Goal: Transaction & Acquisition: Purchase product/service

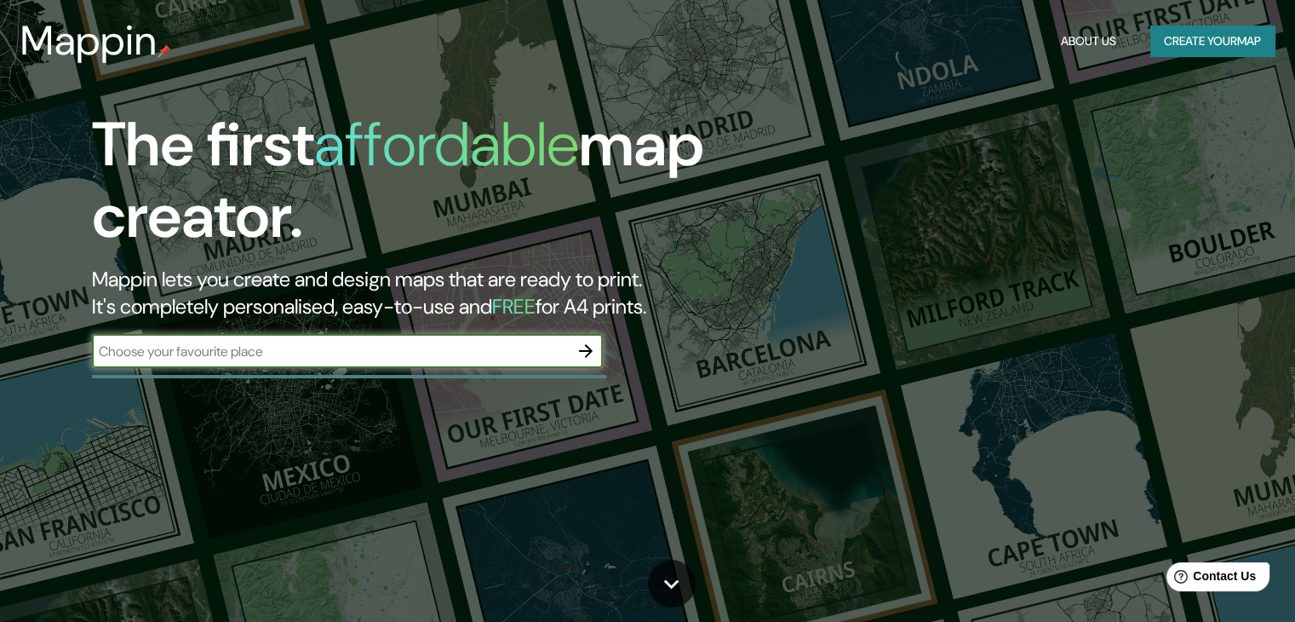
click at [374, 354] on input "text" at bounding box center [330, 351] width 477 height 20
type input "[GEOGRAPHIC_DATA]"
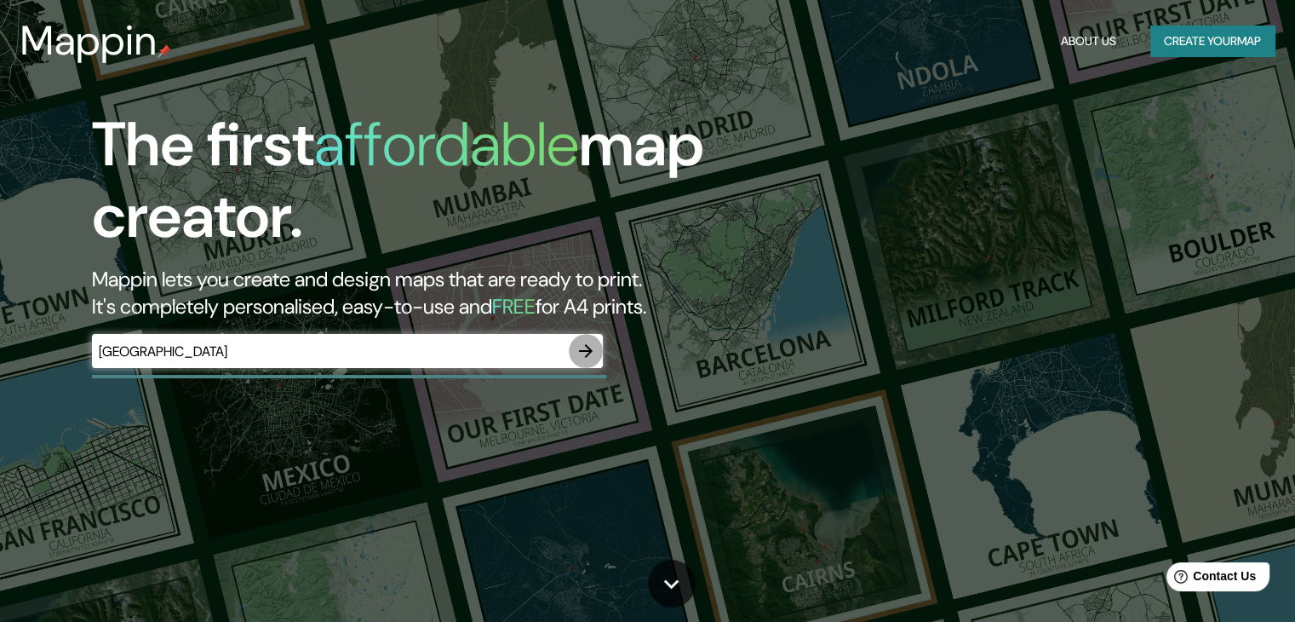
click at [583, 352] on icon "button" at bounding box center [586, 351] width 14 height 14
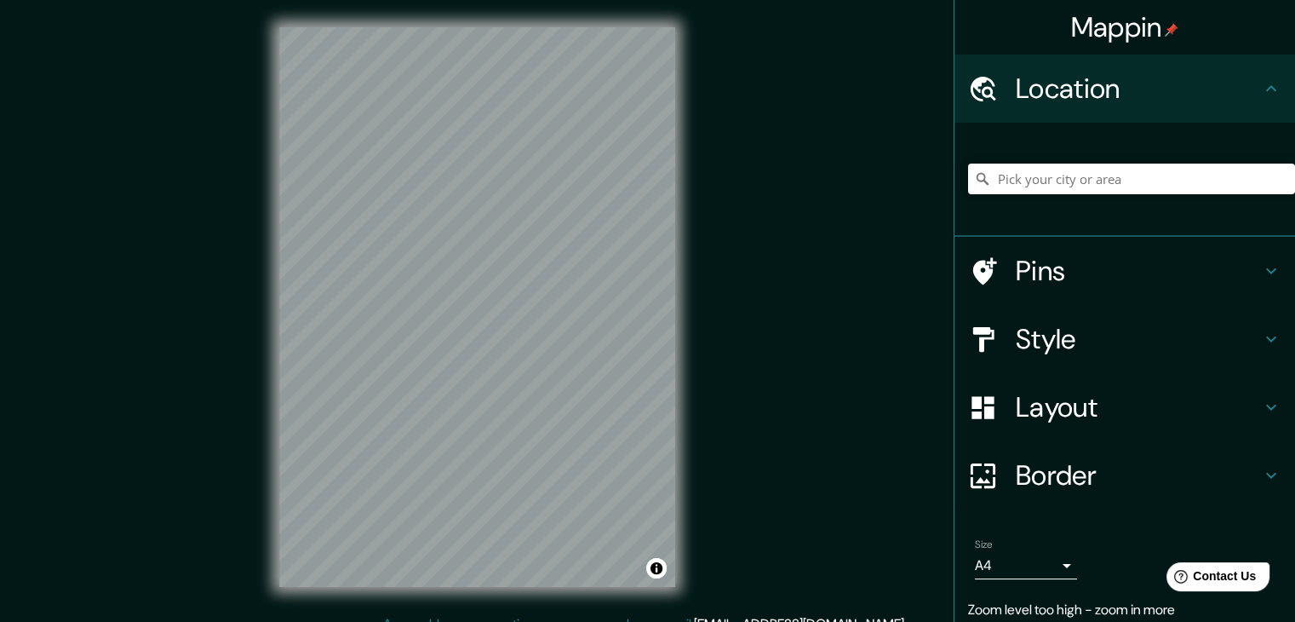
click at [701, 327] on div "© Mapbox © OpenStreetMap Improve this map" at bounding box center [477, 307] width 450 height 614
click at [196, 314] on div "Mappin Location Pins Style Layout Border Choose a border. Hint : you can make l…" at bounding box center [647, 320] width 1295 height 641
click at [1089, 175] on input "Pick your city or area" at bounding box center [1131, 178] width 327 height 31
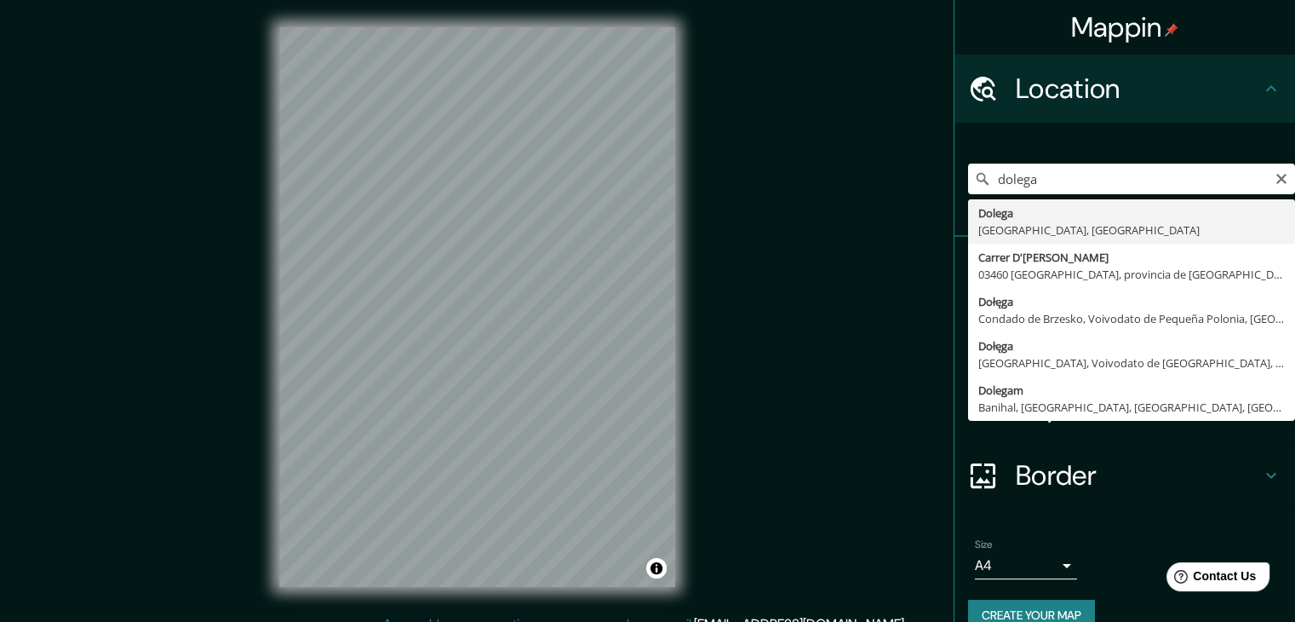
type input "[GEOGRAPHIC_DATA], [GEOGRAPHIC_DATA], [GEOGRAPHIC_DATA]"
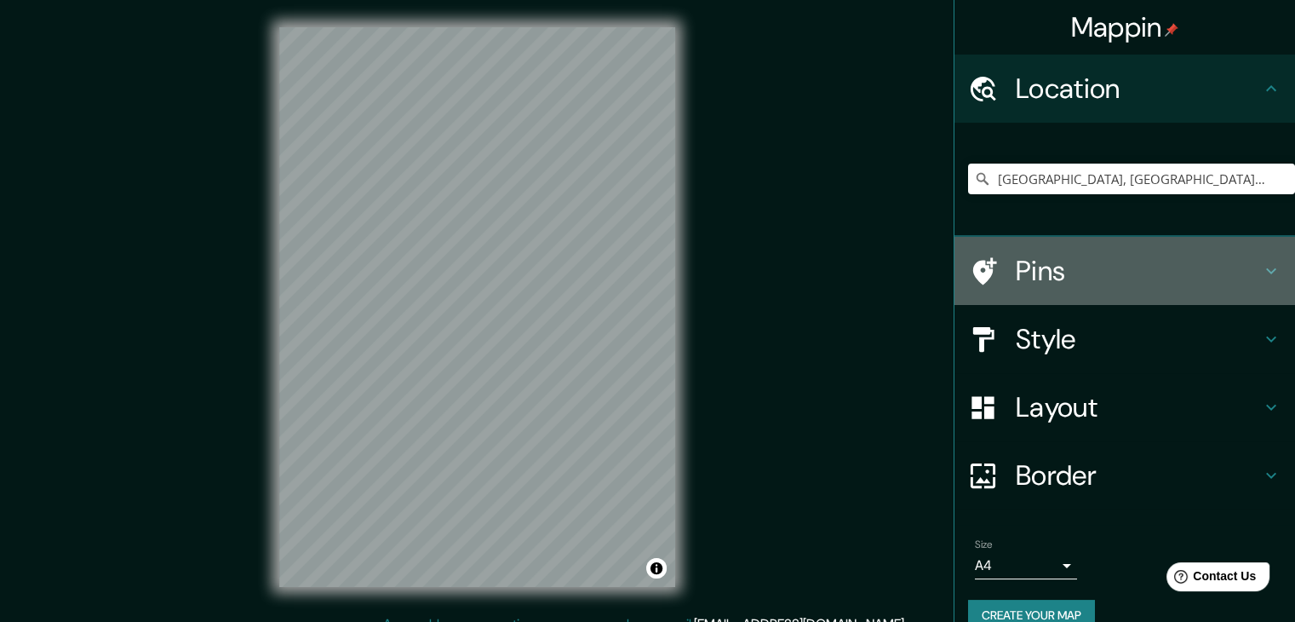
click at [1261, 275] on icon at bounding box center [1271, 271] width 20 height 20
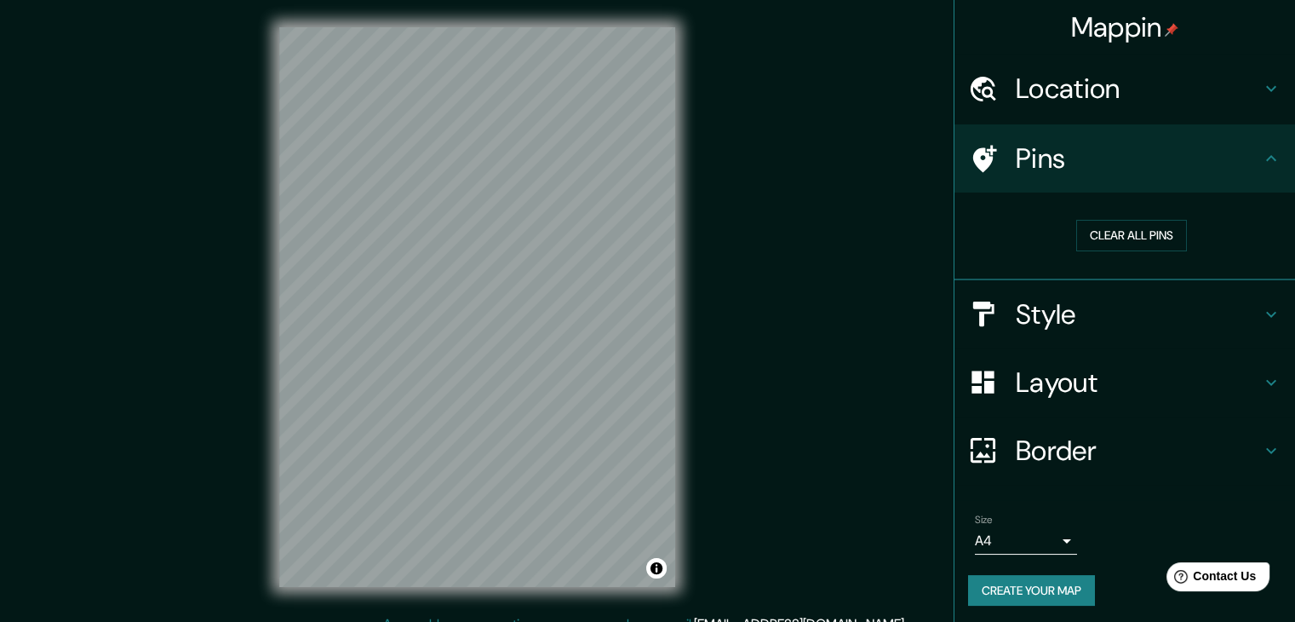
click at [1144, 302] on h4 "Style" at bounding box center [1138, 314] width 245 height 34
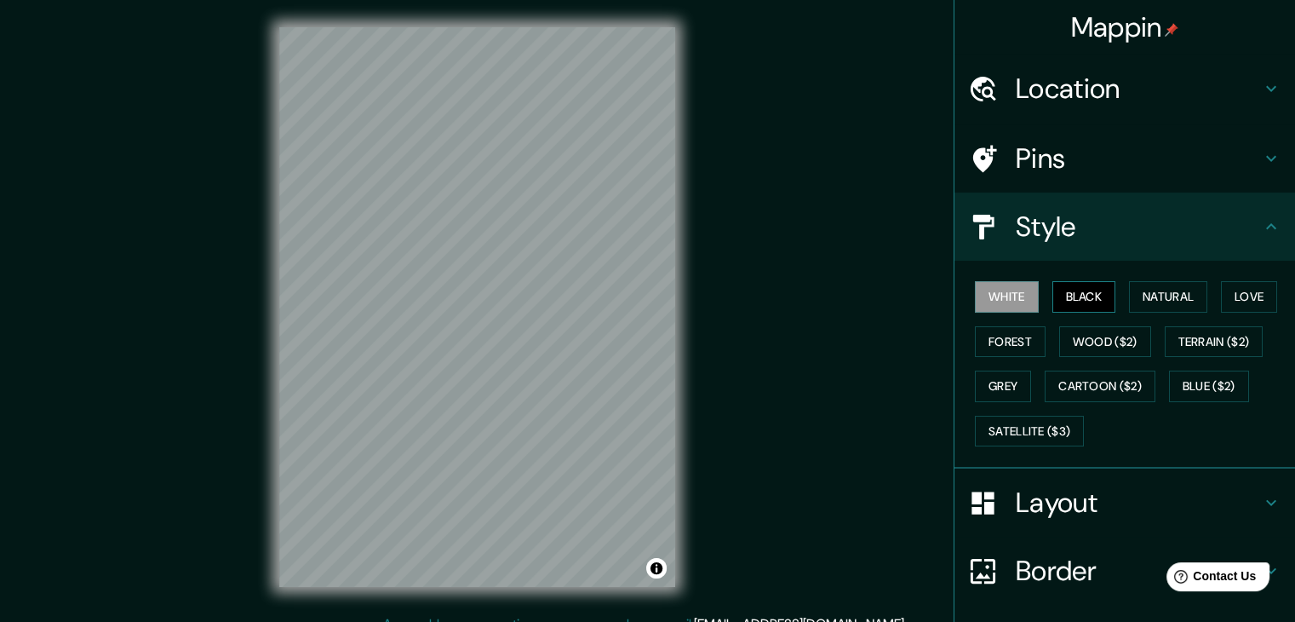
click at [1084, 301] on button "Black" at bounding box center [1085, 297] width 64 height 32
click at [1129, 296] on button "Natural" at bounding box center [1168, 297] width 78 height 32
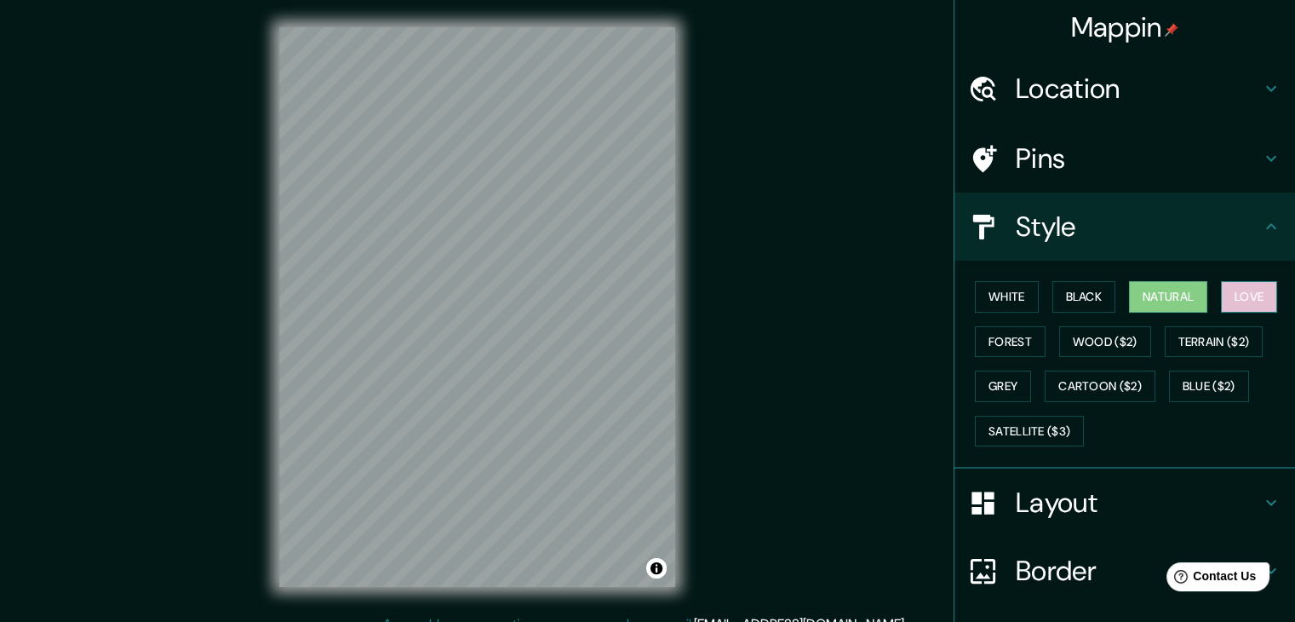
click at [1246, 300] on button "Love" at bounding box center [1249, 297] width 56 height 32
click at [1218, 351] on button "Terrain ($2)" at bounding box center [1214, 342] width 99 height 32
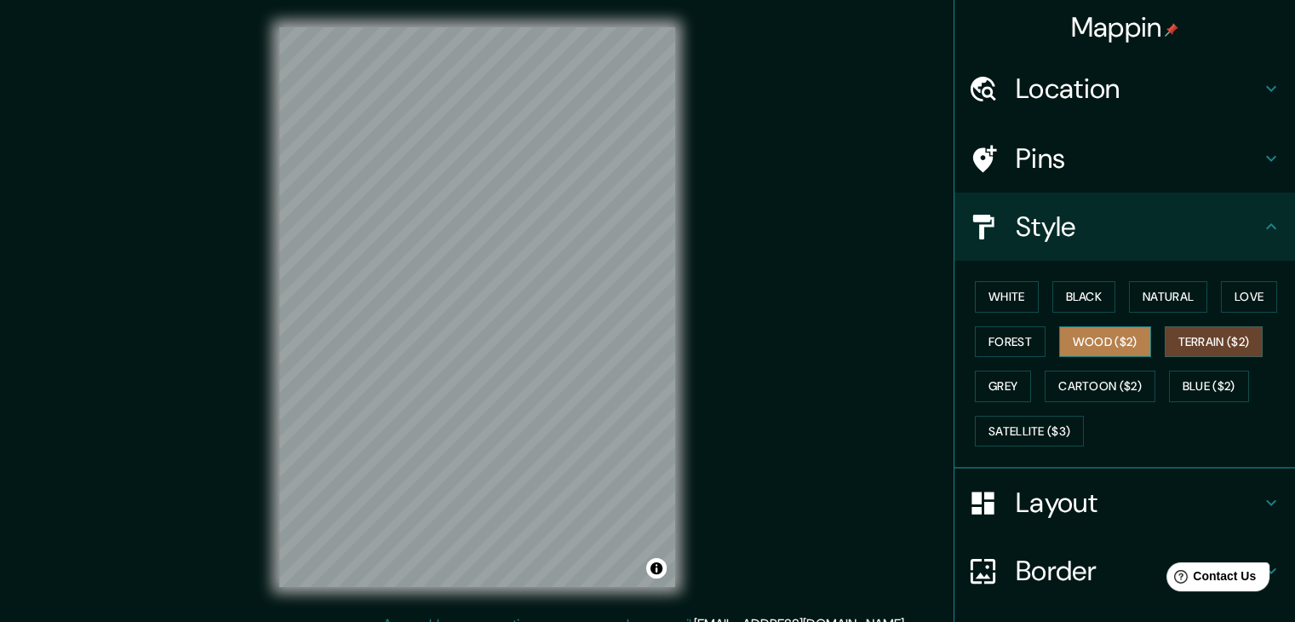
click at [1090, 345] on button "Wood ($2)" at bounding box center [1105, 342] width 92 height 32
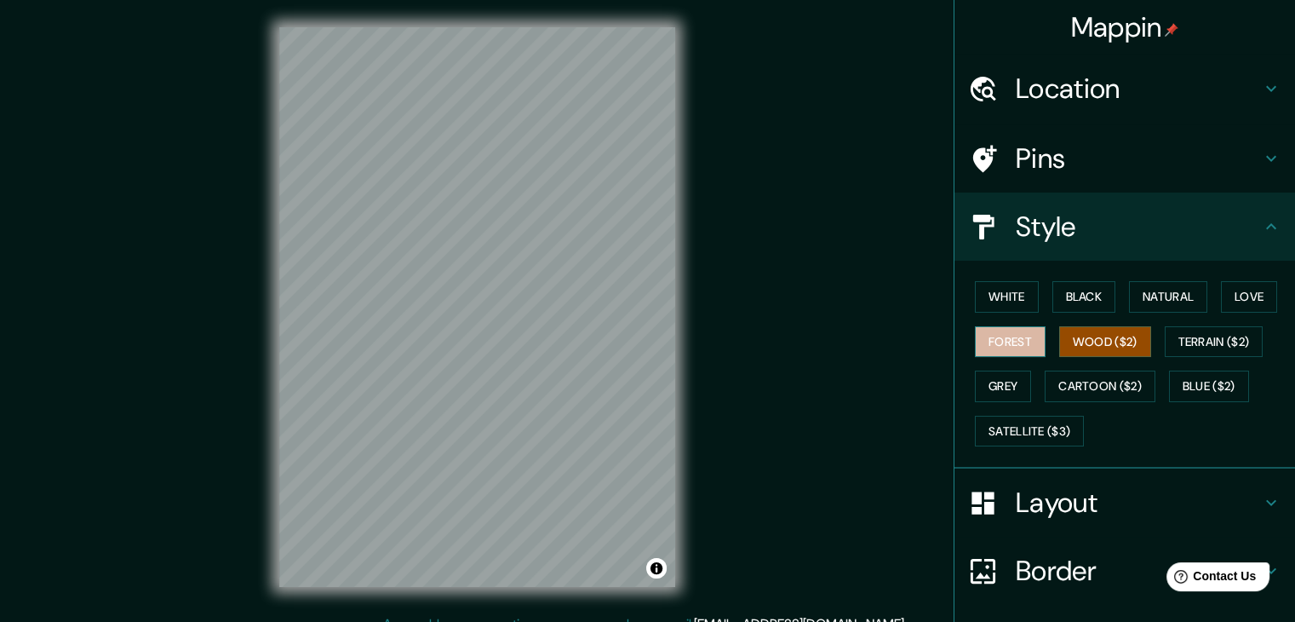
click at [1020, 346] on button "Forest" at bounding box center [1010, 342] width 71 height 32
click at [1105, 344] on button "Wood ($2)" at bounding box center [1105, 342] width 92 height 32
click at [1168, 327] on button "Terrain ($2)" at bounding box center [1214, 342] width 99 height 32
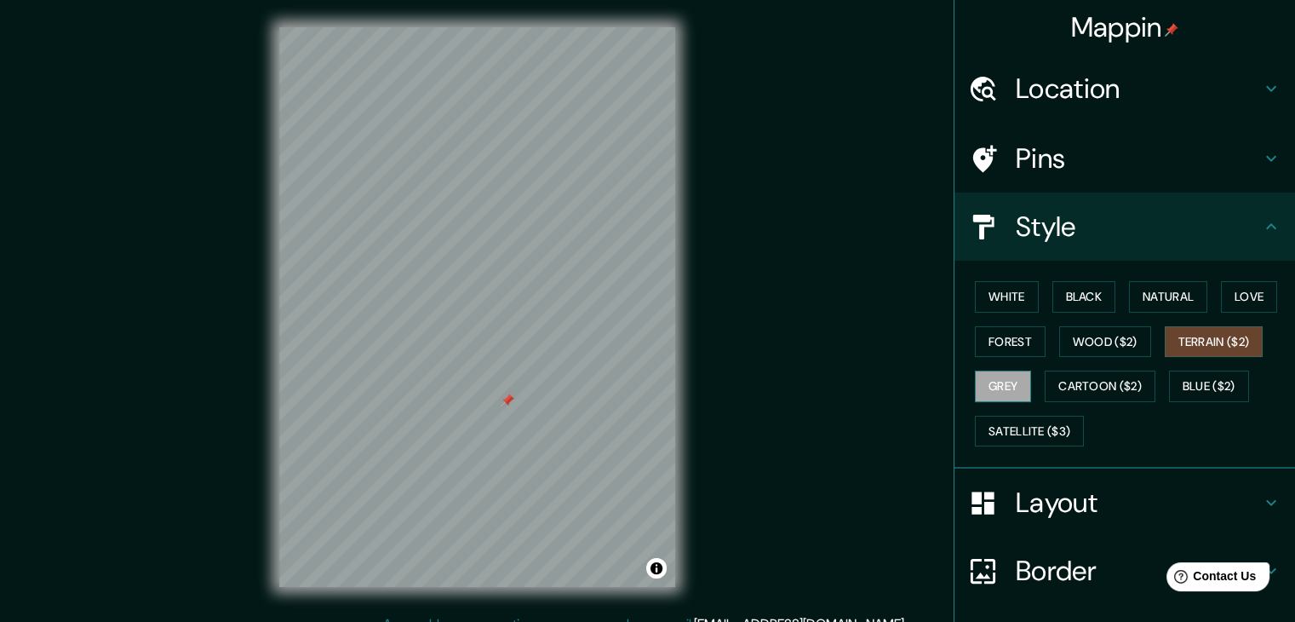
click at [981, 394] on button "Grey" at bounding box center [1003, 386] width 56 height 32
click at [1013, 389] on button "Grey" at bounding box center [1003, 386] width 56 height 32
click at [1066, 382] on button "Cartoon ($2)" at bounding box center [1100, 386] width 111 height 32
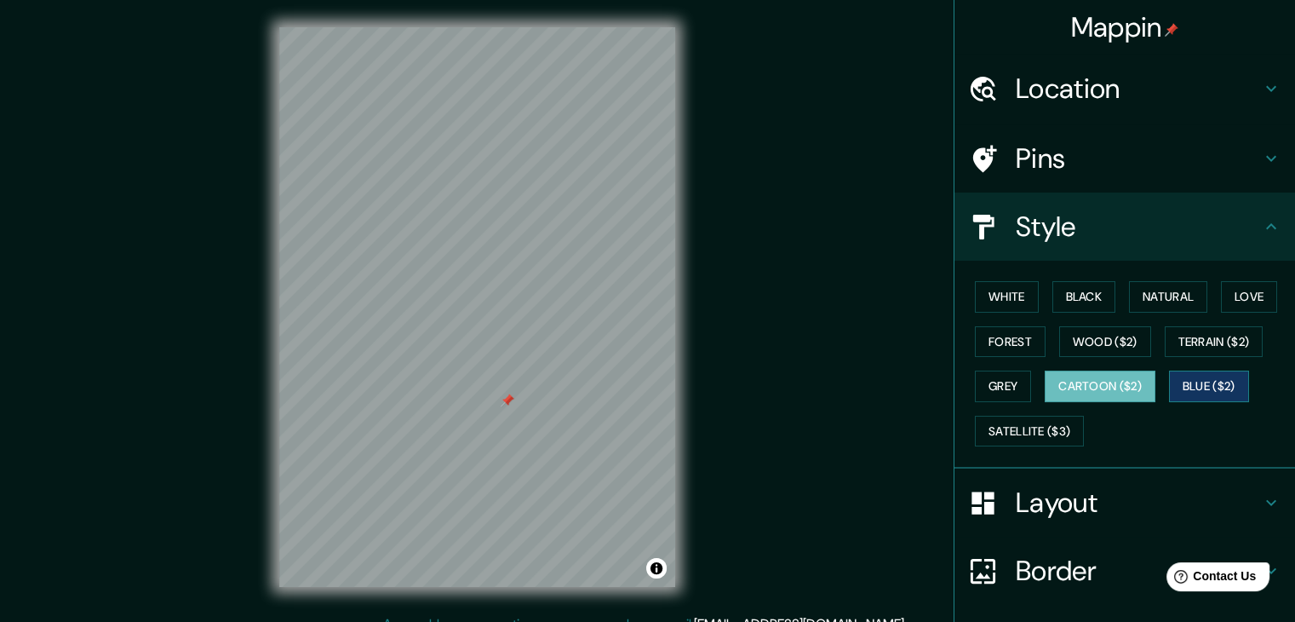
click at [1170, 382] on button "Blue ($2)" at bounding box center [1209, 386] width 80 height 32
click at [1047, 430] on button "Satellite ($3)" at bounding box center [1029, 432] width 109 height 32
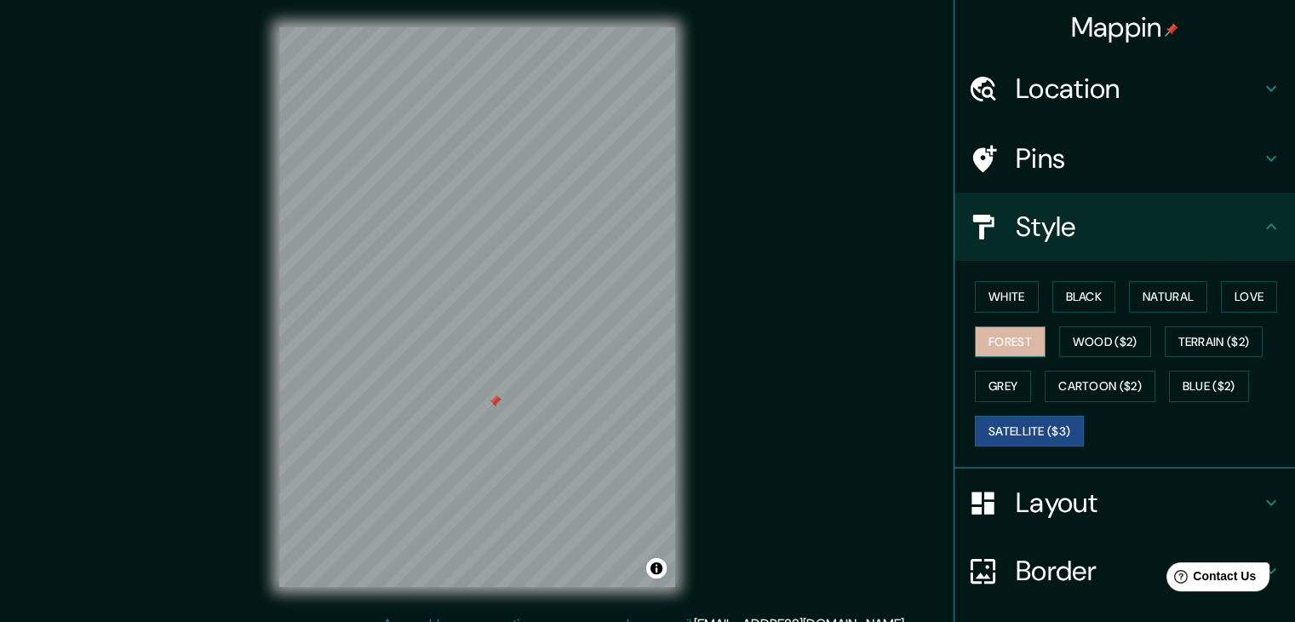
click at [1001, 339] on button "Forest" at bounding box center [1010, 342] width 71 height 32
click at [998, 312] on div "White Black Natural Love Forest Wood ($2) Terrain ($2) Grey Cartoon ($2) Blue (…" at bounding box center [1131, 363] width 327 height 179
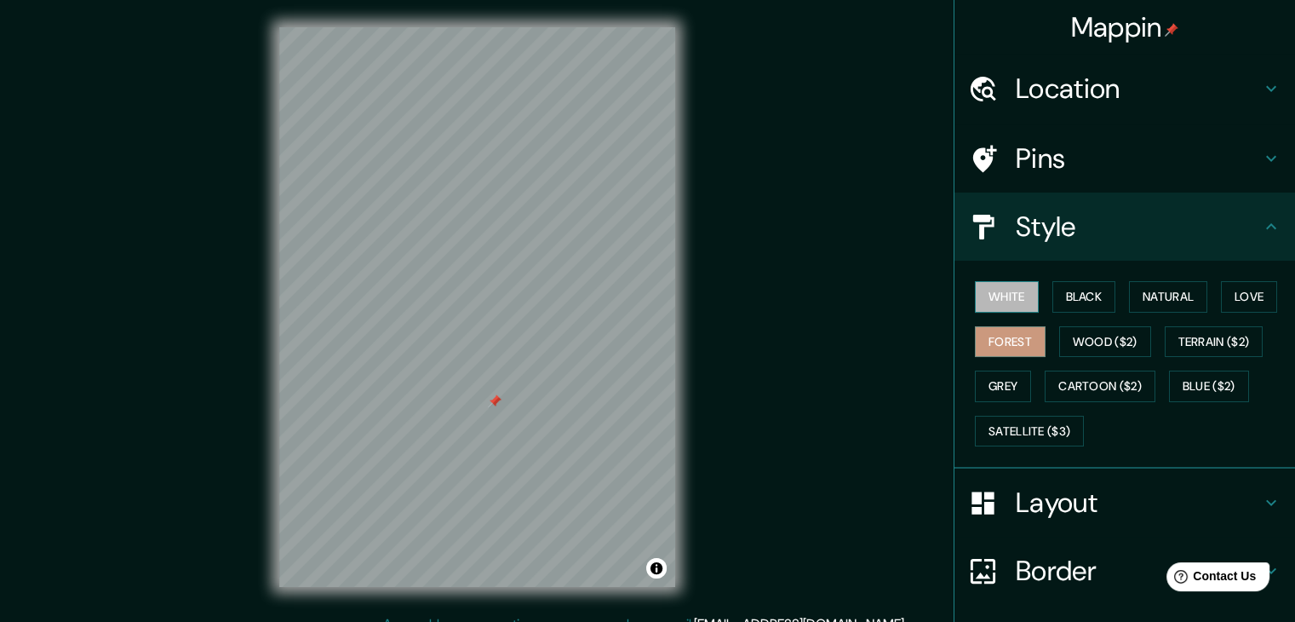
click at [998, 304] on button "White" at bounding box center [1007, 297] width 64 height 32
click at [1061, 297] on button "Black" at bounding box center [1085, 297] width 64 height 32
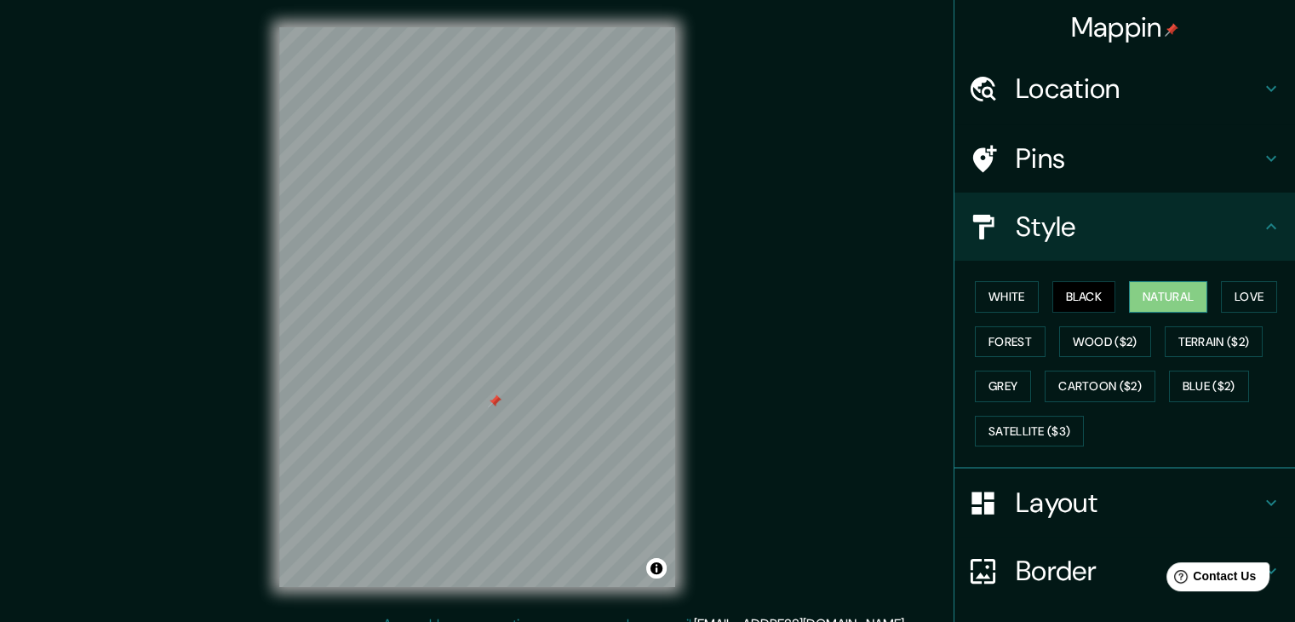
click at [1134, 297] on button "Natural" at bounding box center [1168, 297] width 78 height 32
click at [1233, 296] on button "Love" at bounding box center [1249, 297] width 56 height 32
click at [1182, 296] on button "Natural" at bounding box center [1168, 297] width 78 height 32
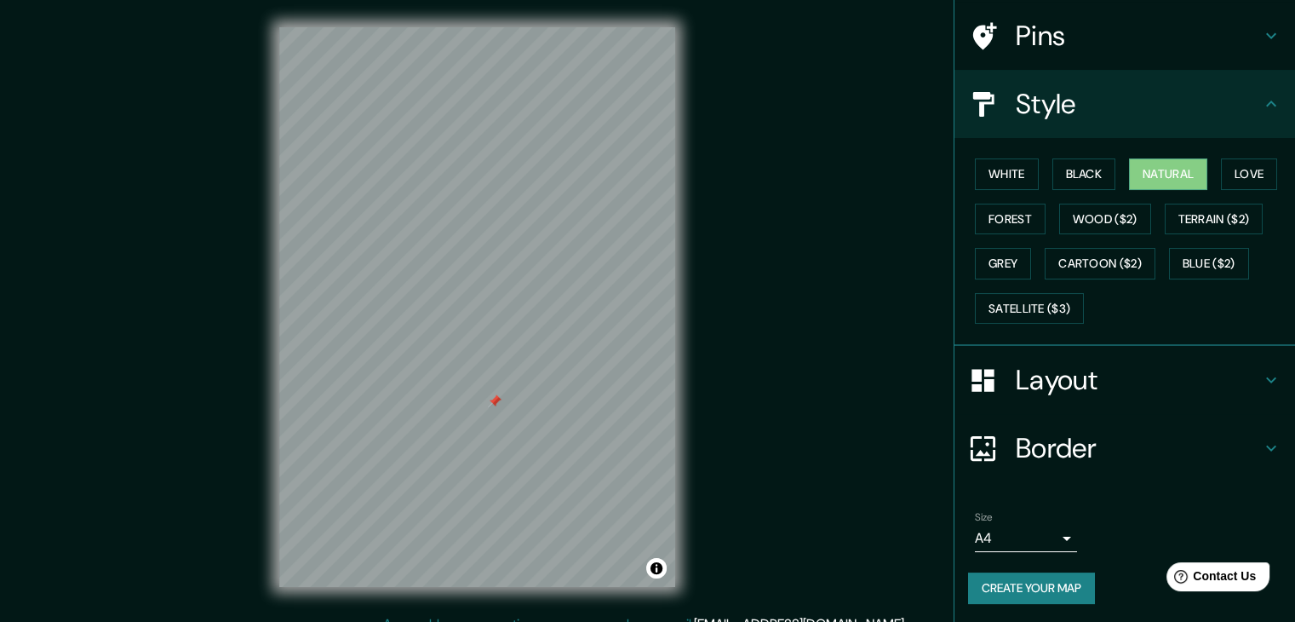
click at [1047, 367] on h4 "Layout" at bounding box center [1138, 380] width 245 height 34
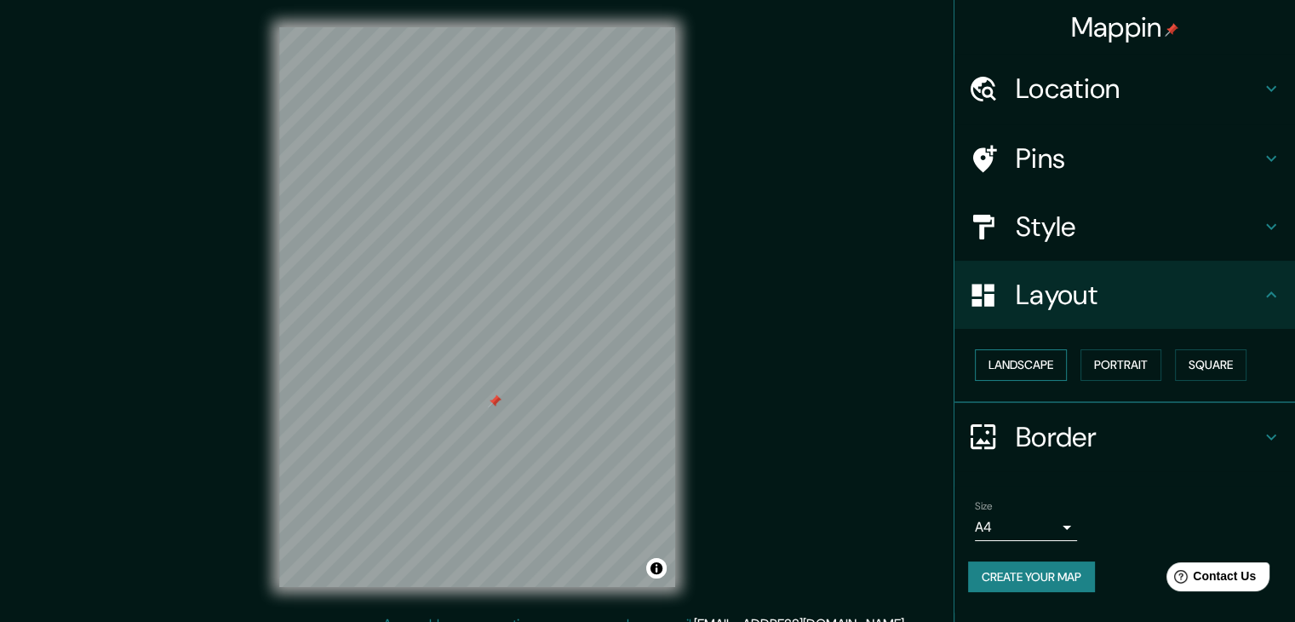
click at [1039, 371] on button "Landscape" at bounding box center [1021, 365] width 92 height 32
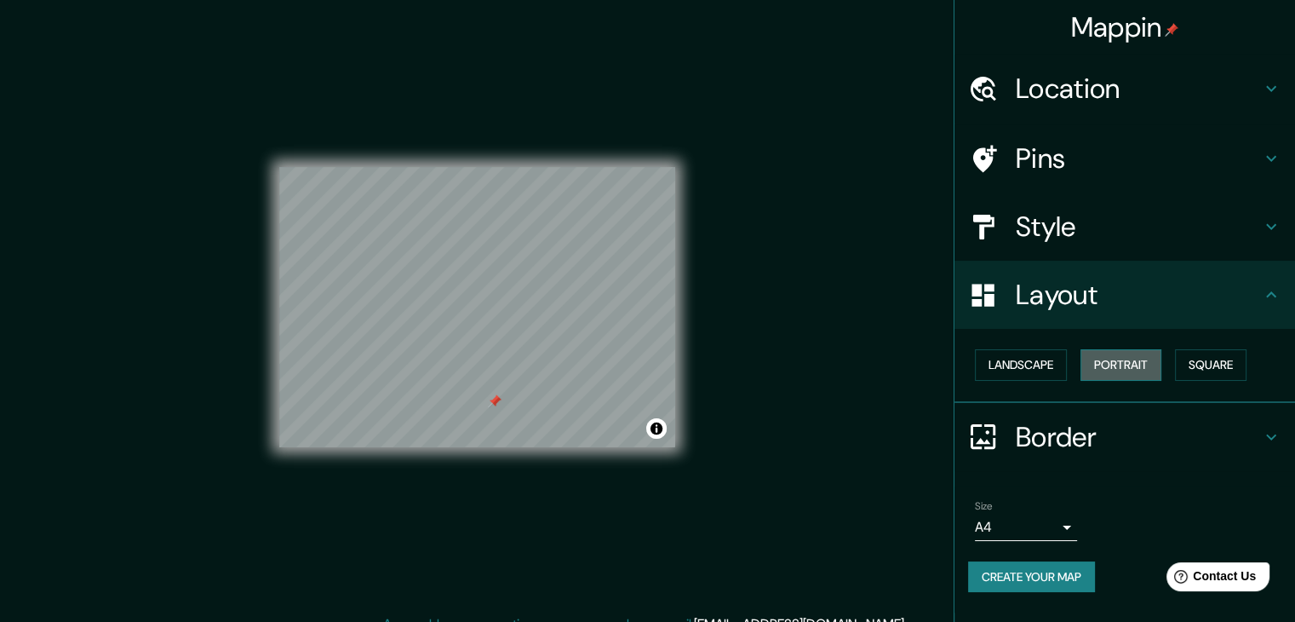
click at [1121, 369] on button "Portrait" at bounding box center [1121, 365] width 81 height 32
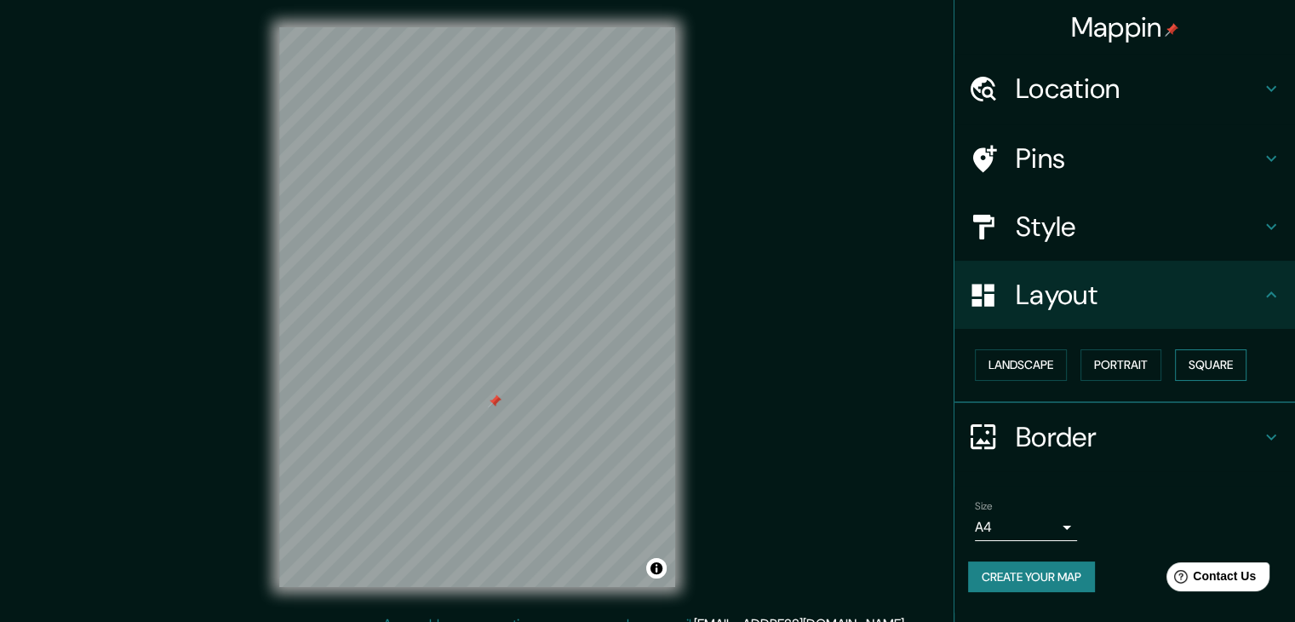
click at [1214, 369] on button "Square" at bounding box center [1211, 365] width 72 height 32
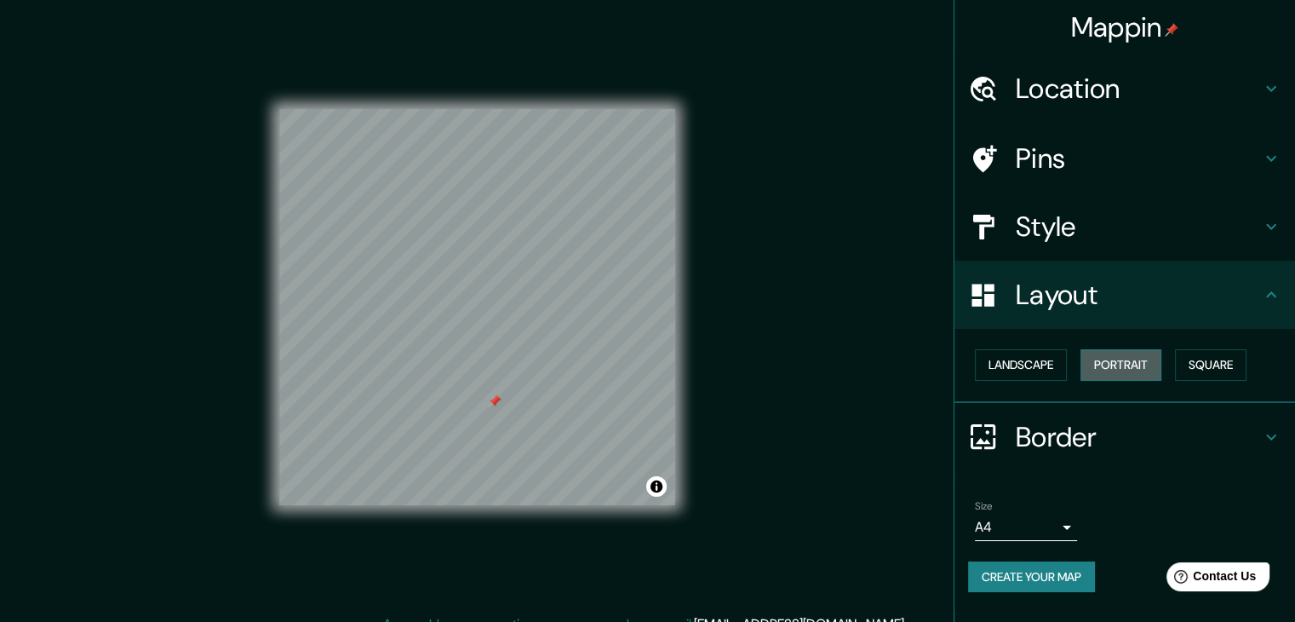
click at [1110, 369] on button "Portrait" at bounding box center [1121, 365] width 81 height 32
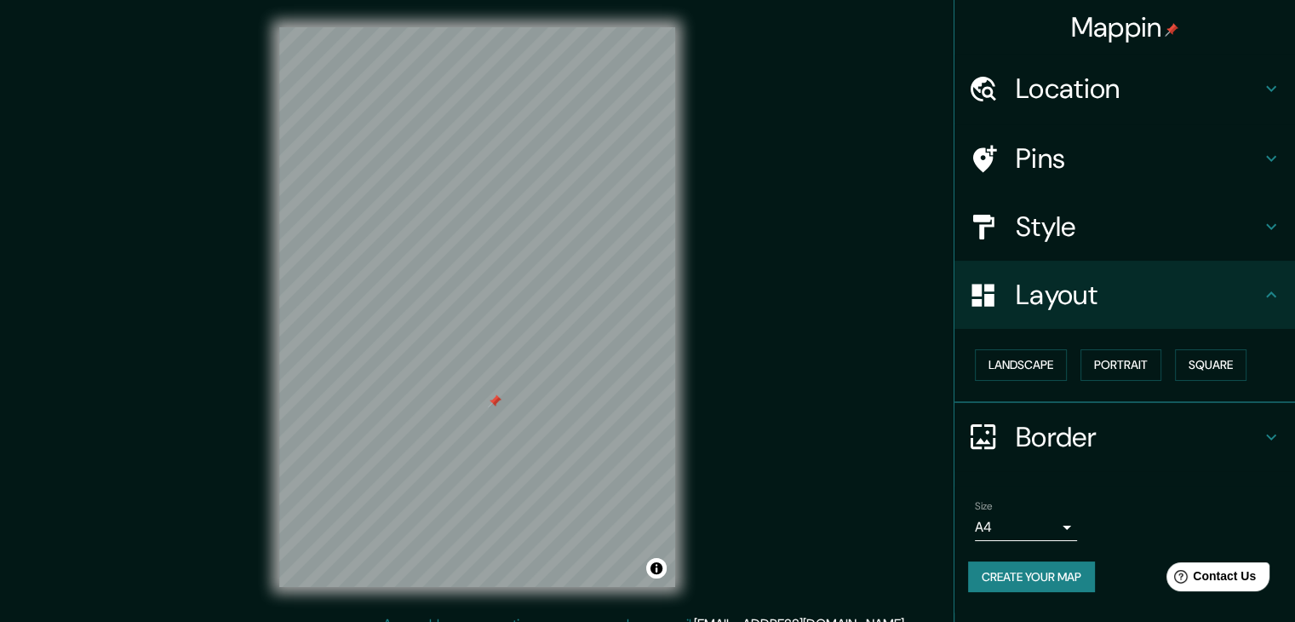
click at [1016, 440] on h4 "Border" at bounding box center [1138, 437] width 245 height 34
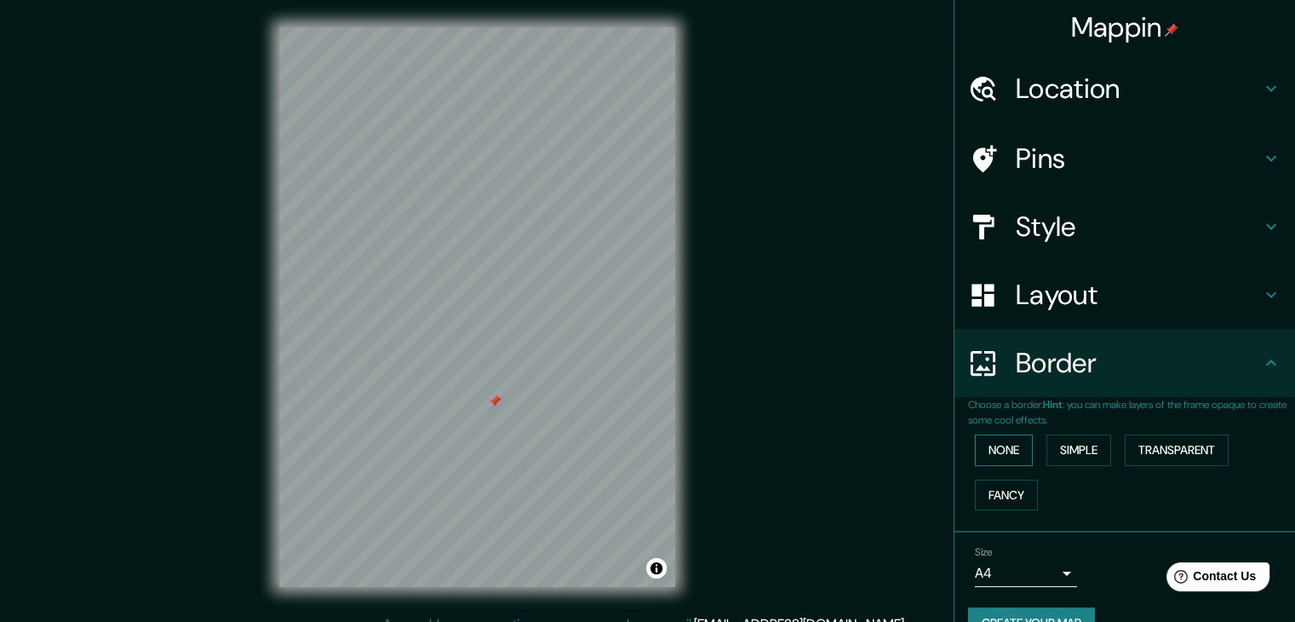
click at [987, 444] on button "None" at bounding box center [1004, 450] width 58 height 32
click at [1080, 445] on button "Simple" at bounding box center [1079, 450] width 65 height 32
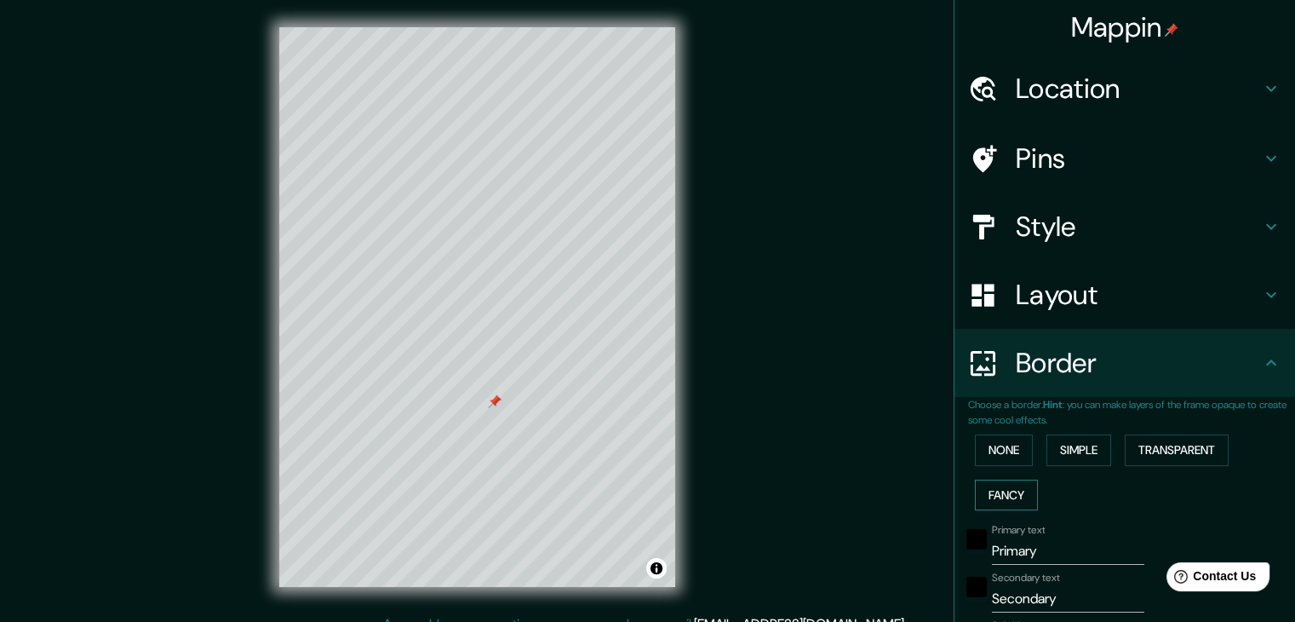
click at [1016, 482] on button "Fancy" at bounding box center [1006, 495] width 63 height 32
click at [1168, 465] on div "None Simple Transparent Fancy" at bounding box center [1131, 471] width 327 height 89
click at [1168, 458] on button "Transparent" at bounding box center [1177, 450] width 104 height 32
click at [1029, 454] on div "None Simple Transparent Fancy" at bounding box center [1131, 471] width 327 height 89
click at [989, 454] on button "None" at bounding box center [1004, 450] width 58 height 32
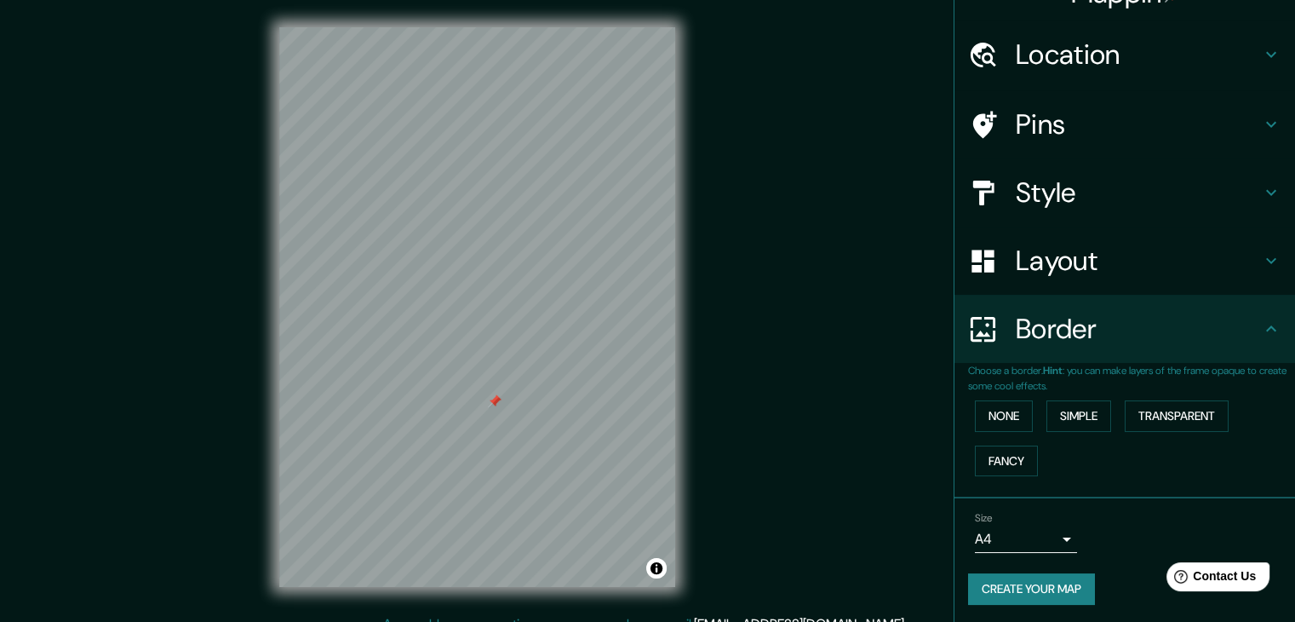
scroll to position [36, 0]
click at [500, 404] on div at bounding box center [495, 401] width 14 height 14
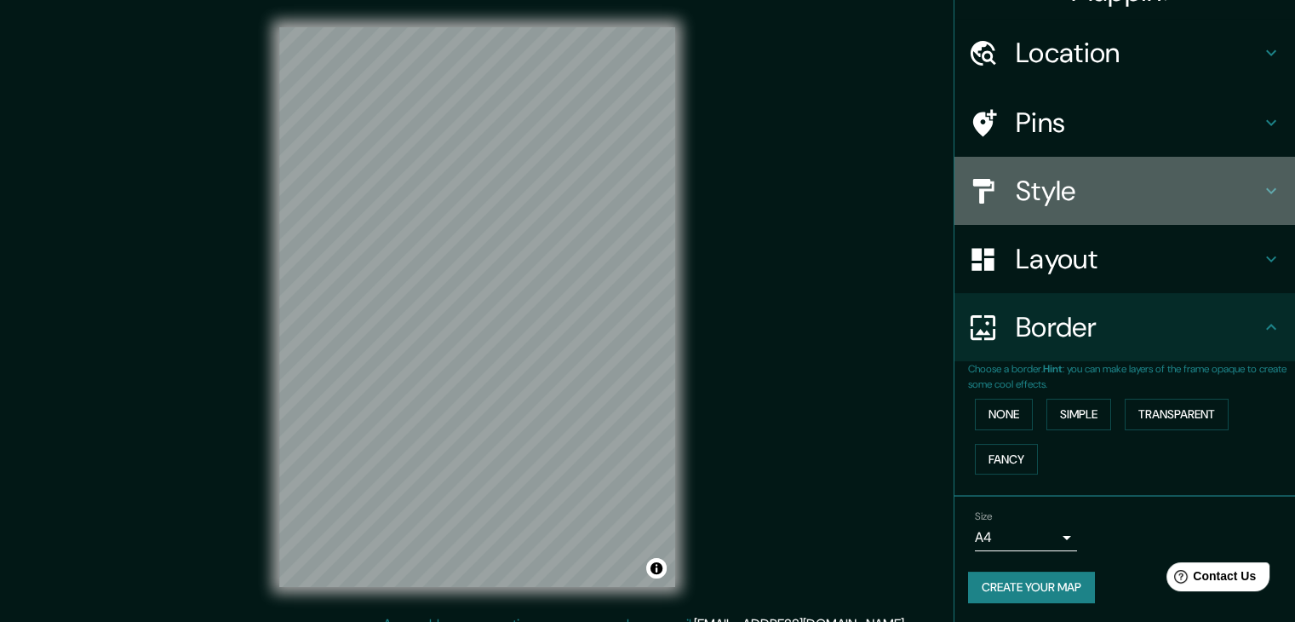
click at [1021, 198] on h4 "Style" at bounding box center [1138, 191] width 245 height 34
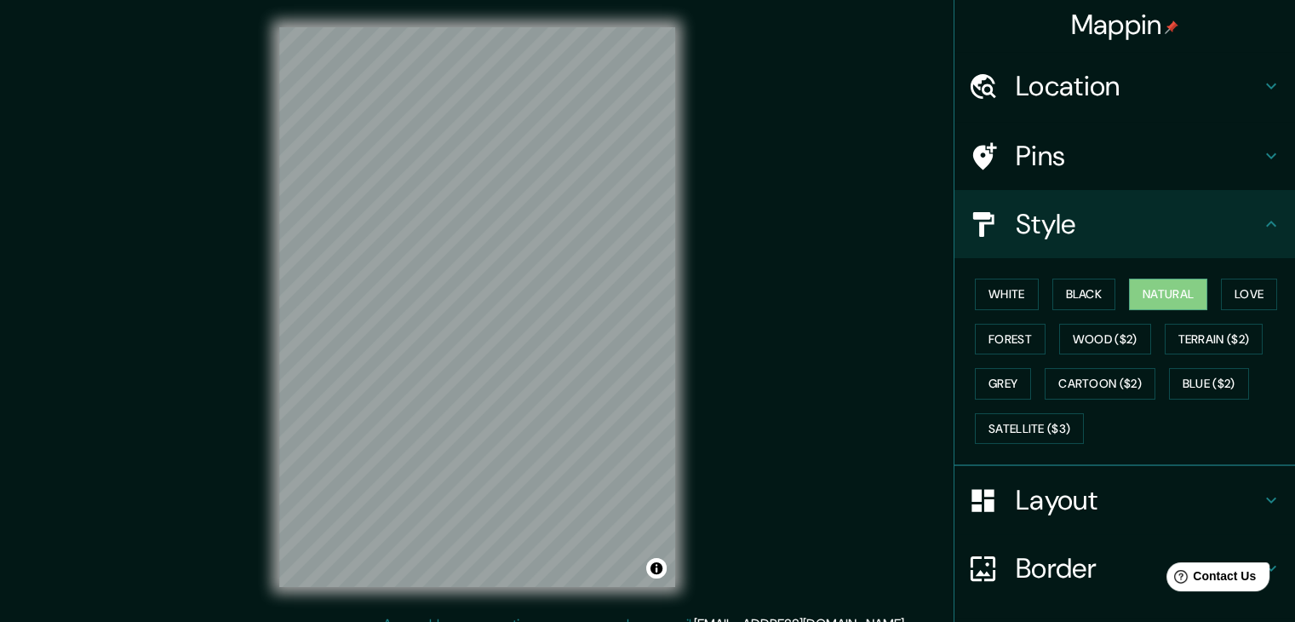
scroll to position [0, 0]
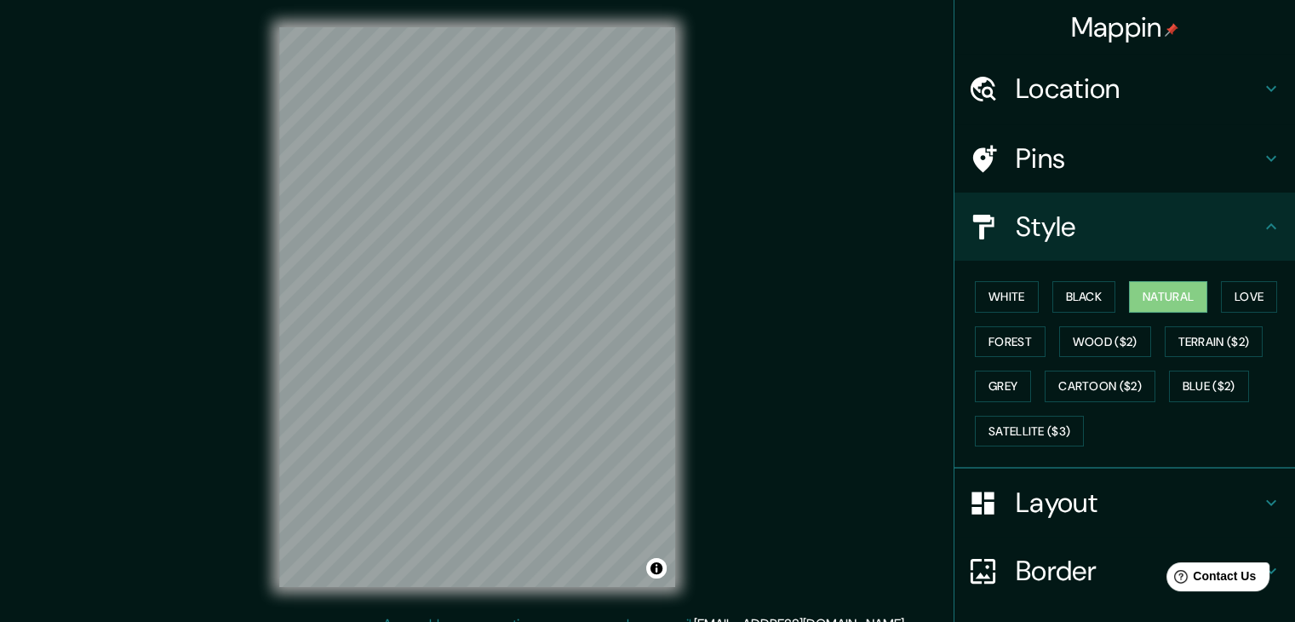
click at [1022, 160] on h4 "Pins" at bounding box center [1138, 158] width 245 height 34
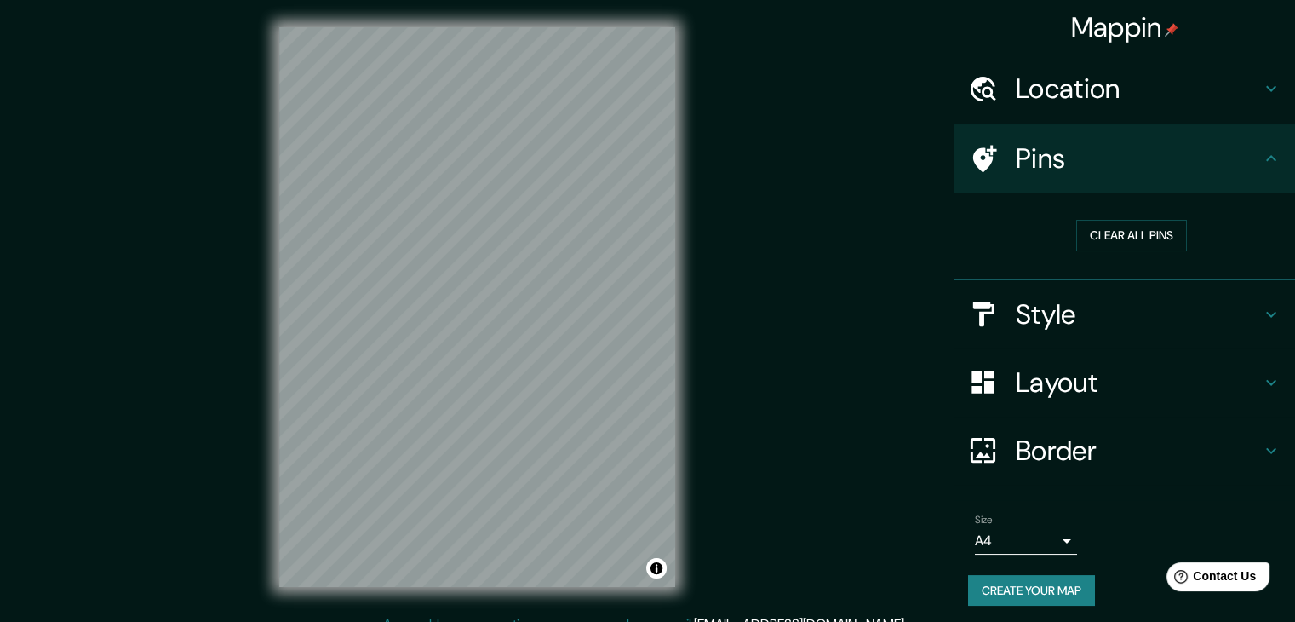
click at [1089, 100] on h4 "Location" at bounding box center [1138, 89] width 245 height 34
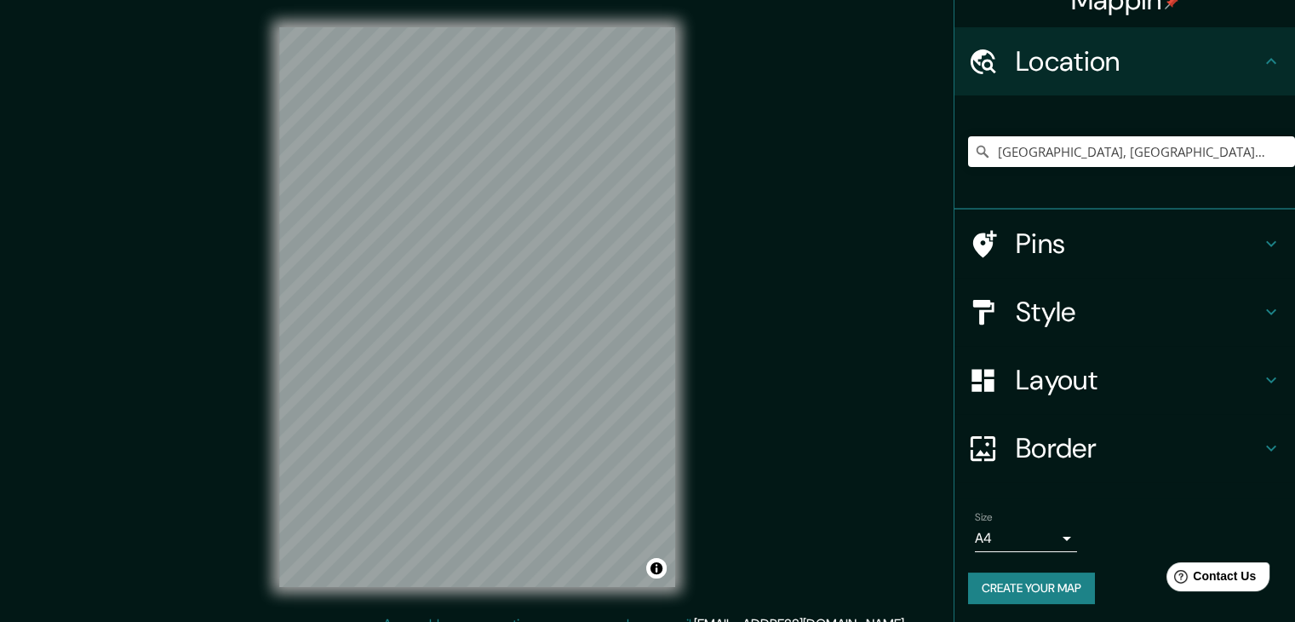
scroll to position [29, 0]
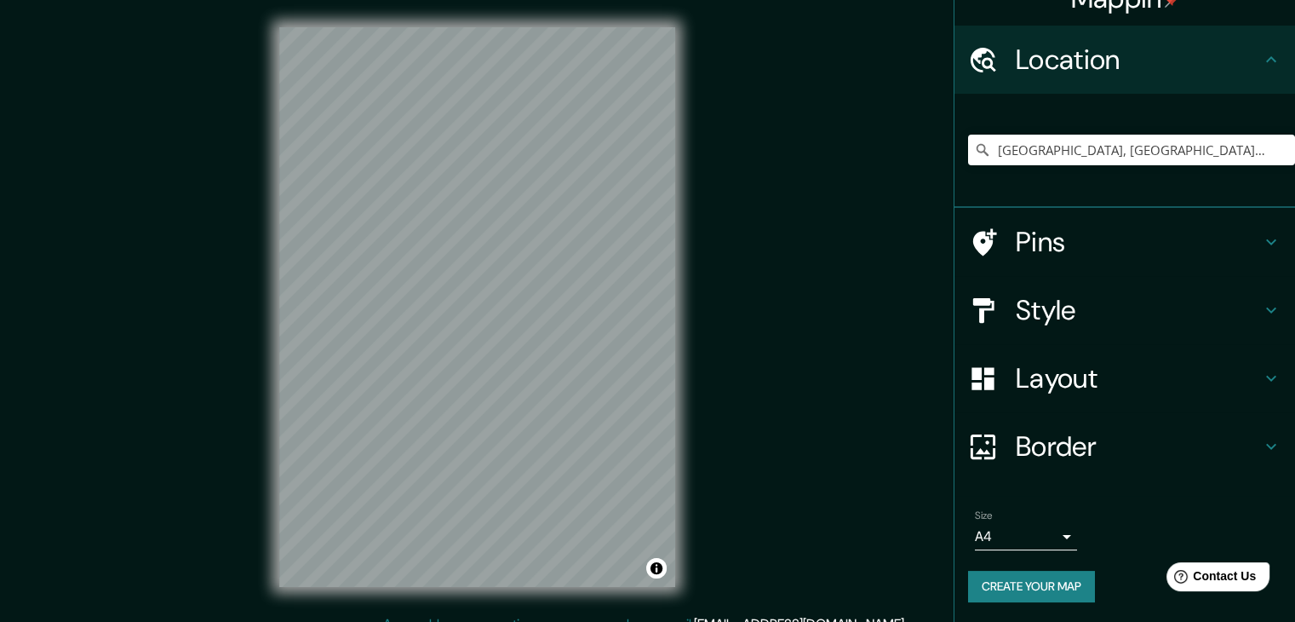
click at [1019, 589] on button "Create your map" at bounding box center [1031, 587] width 127 height 32
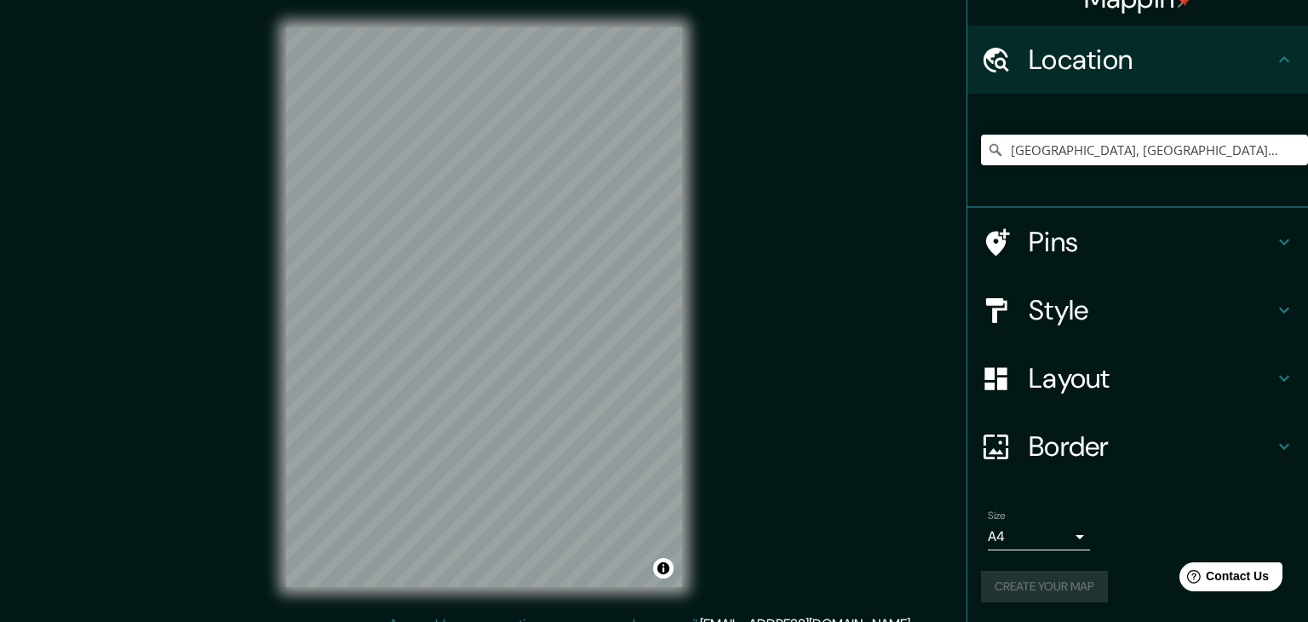
click at [1051, 531] on body "Mappin Location [GEOGRAPHIC_DATA], [GEOGRAPHIC_DATA], [GEOGRAPHIC_DATA] Pins St…" at bounding box center [654, 311] width 1308 height 622
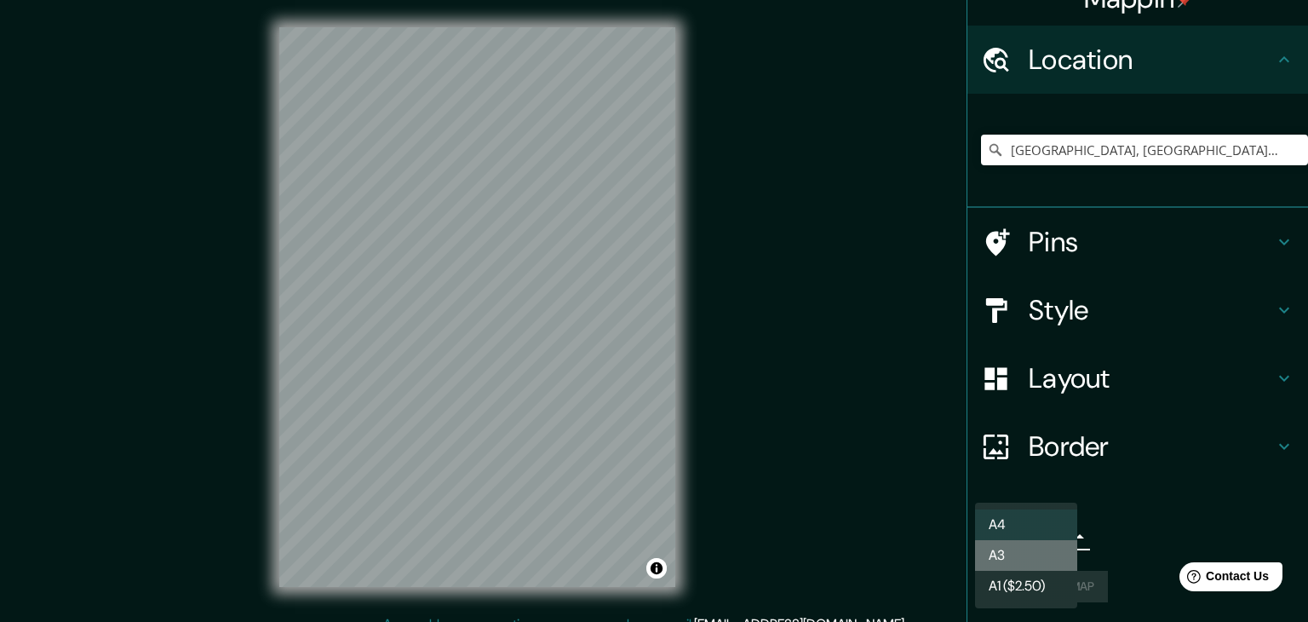
click at [1041, 556] on li "A3" at bounding box center [1026, 555] width 102 height 31
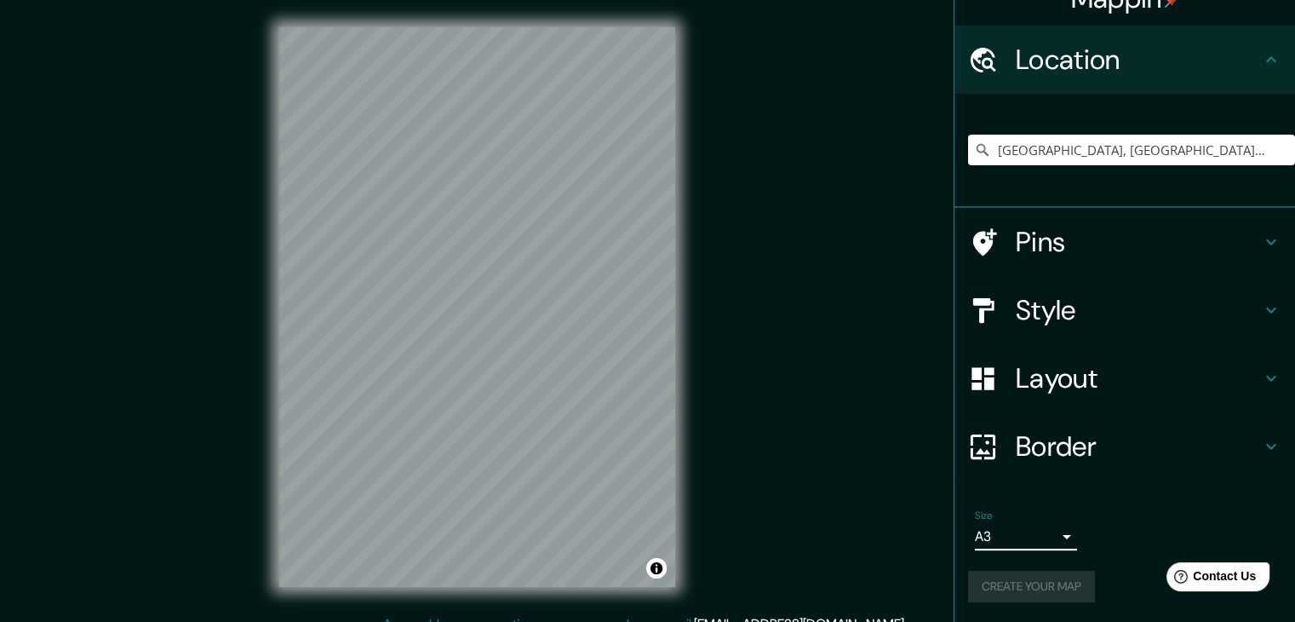
click at [1046, 533] on body "Mappin Location [GEOGRAPHIC_DATA], [GEOGRAPHIC_DATA], [GEOGRAPHIC_DATA] Pins St…" at bounding box center [647, 311] width 1295 height 622
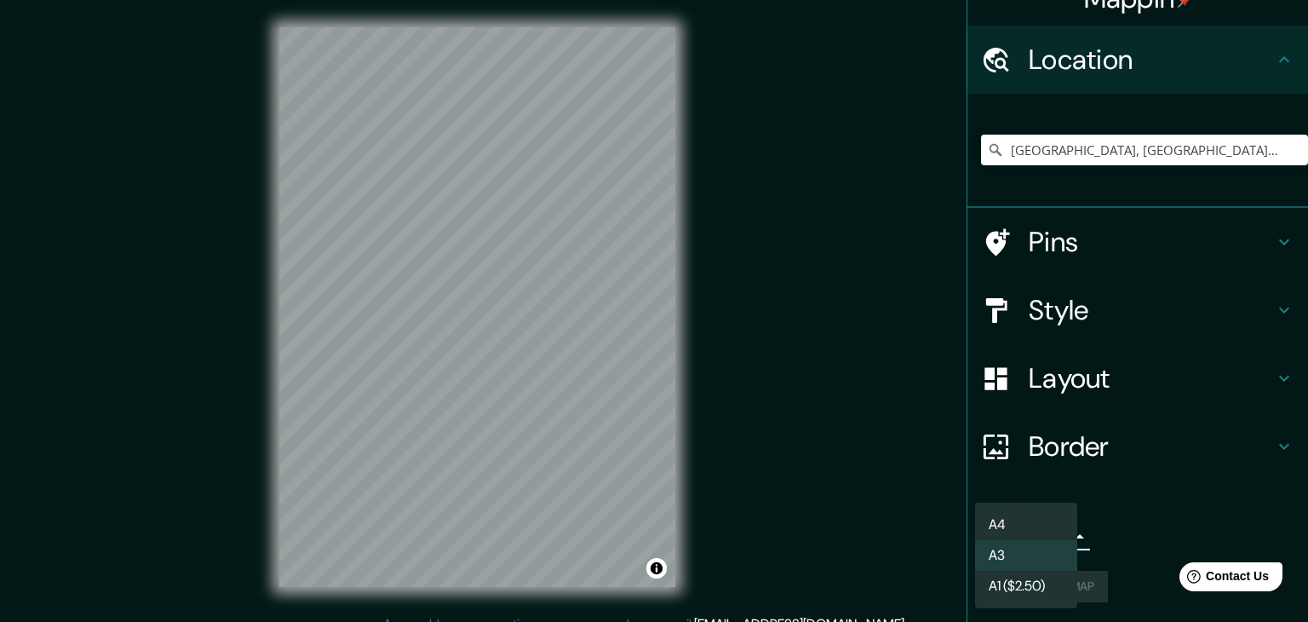
click at [1043, 532] on li "A4" at bounding box center [1026, 524] width 102 height 31
type input "single"
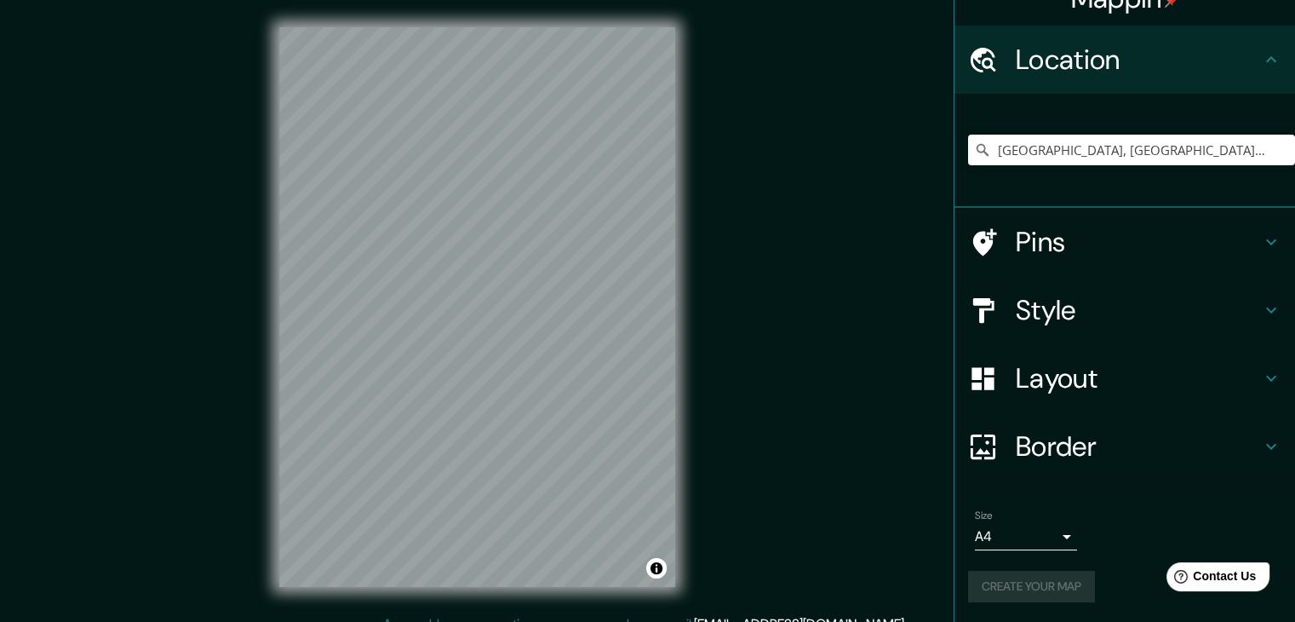
click at [1033, 583] on div "Create your map" at bounding box center [1124, 587] width 313 height 32
click at [1208, 571] on span "Contact Us" at bounding box center [1225, 576] width 66 height 14
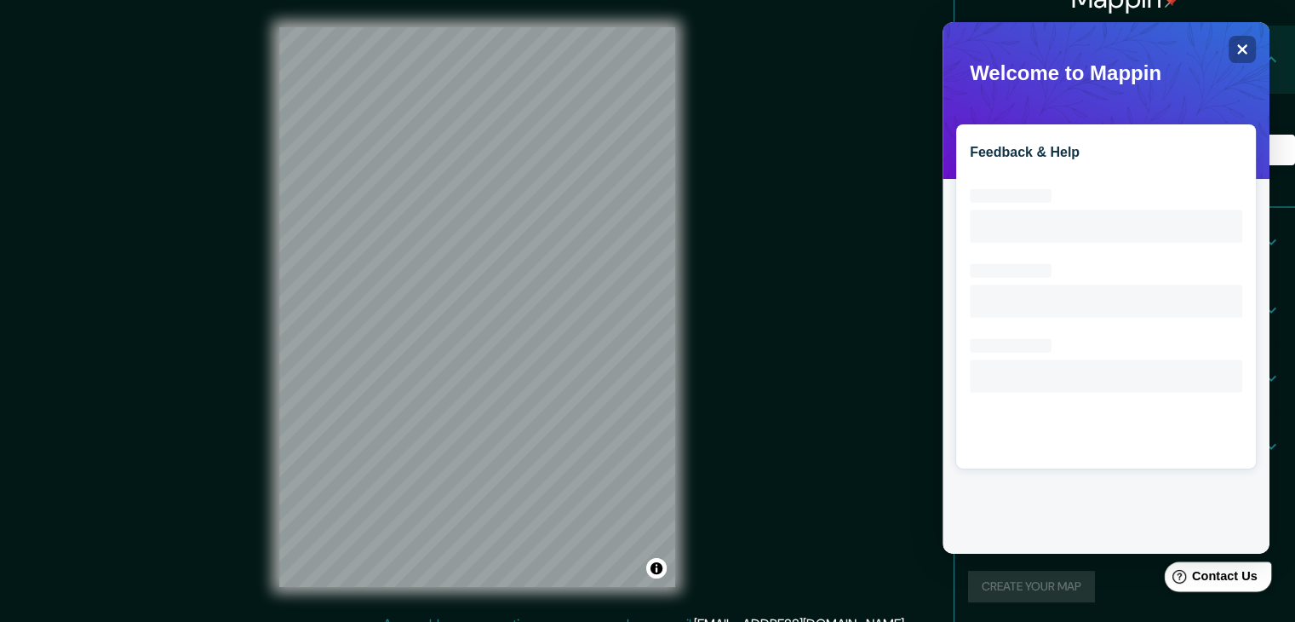
scroll to position [0, 0]
drag, startPoint x: 1207, startPoint y: 572, endPoint x: 1189, endPoint y: 578, distance: 18.8
click at [1189, 578] on div "Help Contact Us" at bounding box center [1218, 576] width 107 height 30
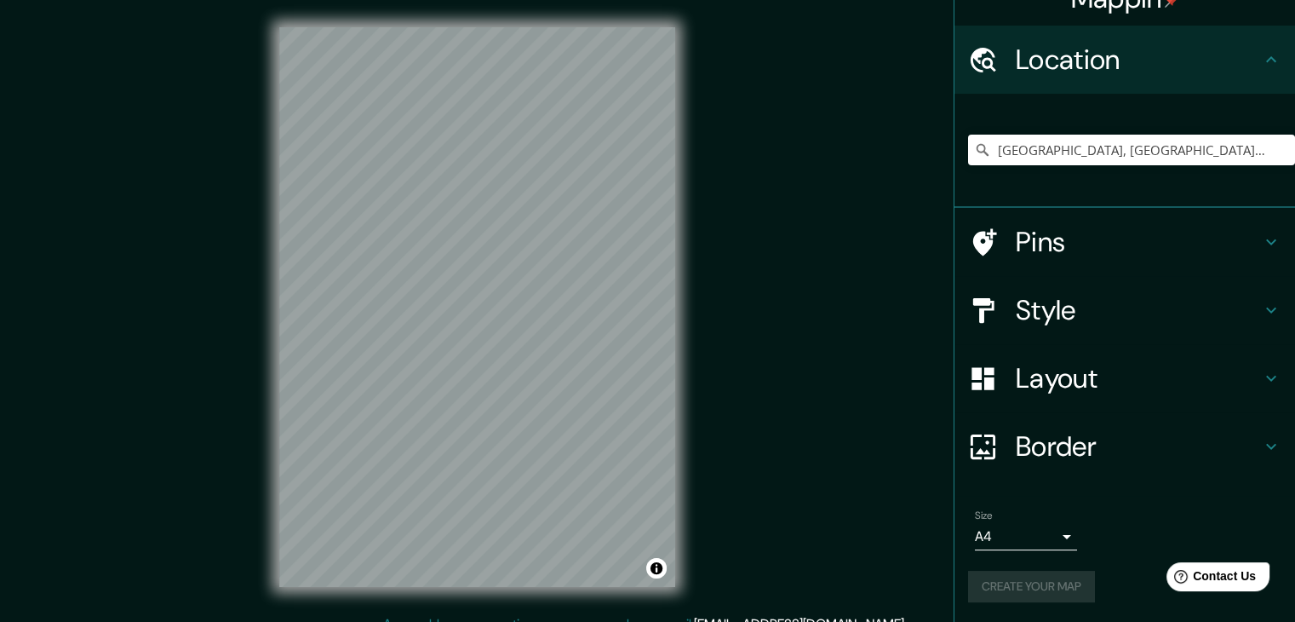
click at [1076, 591] on div "Create your map" at bounding box center [1124, 587] width 313 height 32
